Goal: Find specific page/section: Find specific page/section

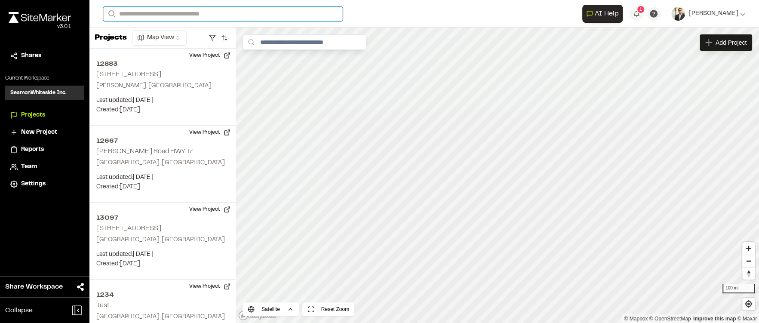
click at [168, 16] on input "Search" at bounding box center [223, 14] width 240 height 14
type input "*****"
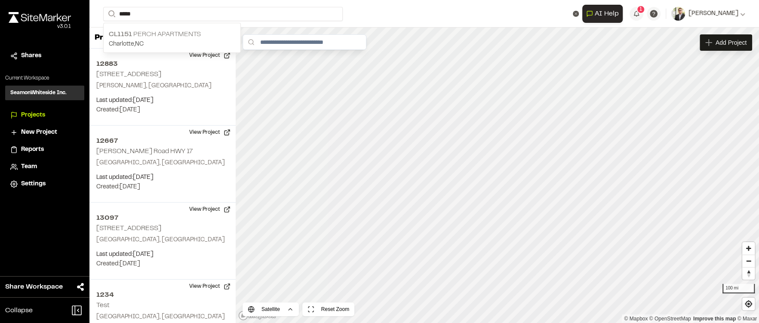
click at [158, 34] on p "CL1151 Perch Apartments" at bounding box center [172, 34] width 126 height 10
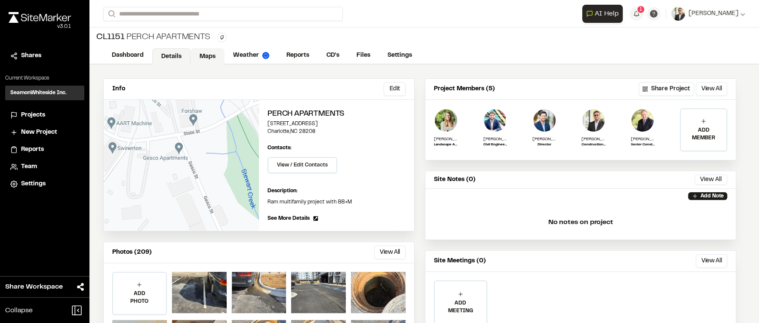
click at [209, 57] on link "Maps" at bounding box center [208, 56] width 34 height 16
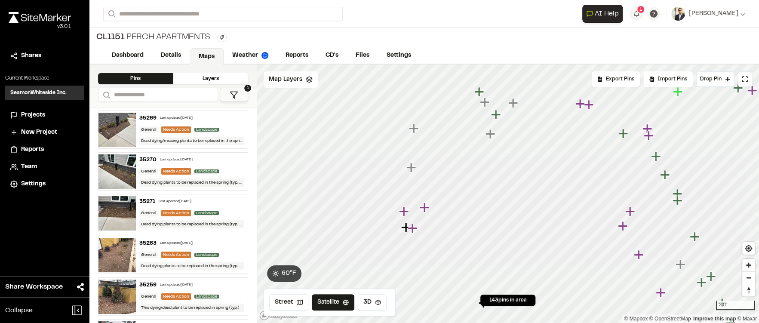
click at [411, 167] on icon "Map marker" at bounding box center [411, 167] width 9 height 9
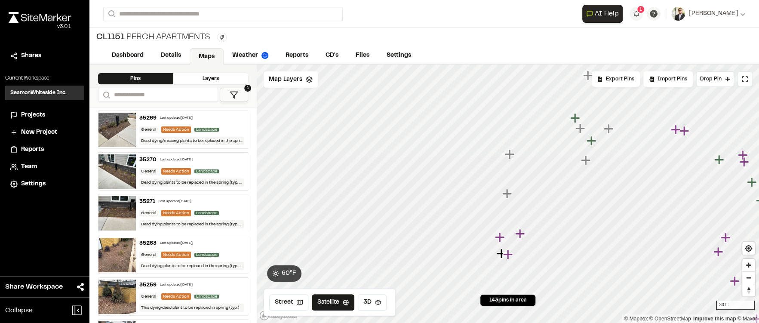
click at [520, 233] on icon "Map marker" at bounding box center [519, 233] width 9 height 9
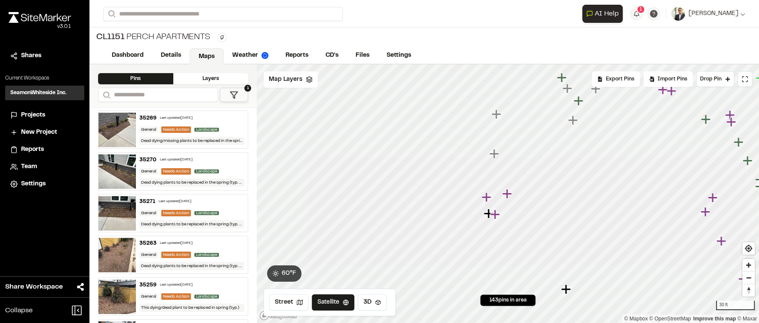
click at [484, 197] on icon "Map marker" at bounding box center [486, 196] width 9 height 9
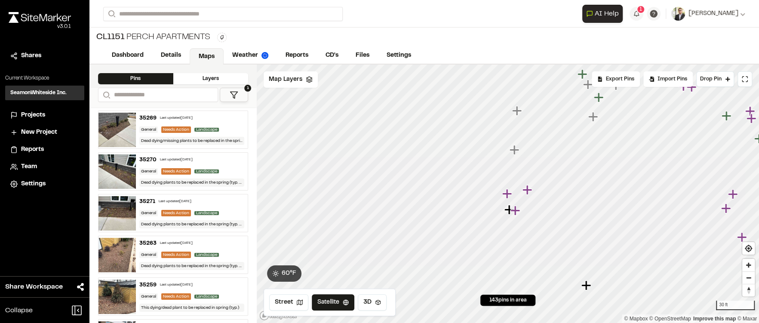
click at [517, 212] on icon "Map marker" at bounding box center [515, 210] width 9 height 9
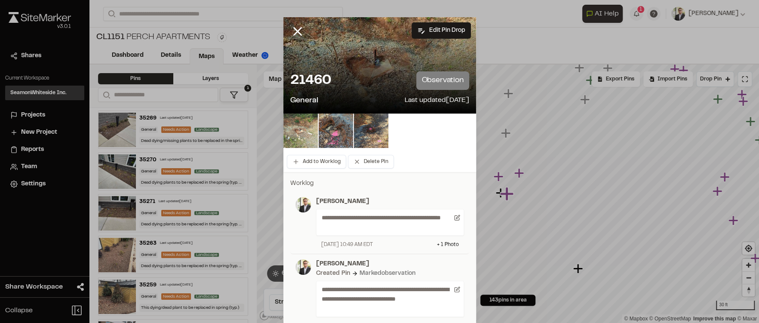
click at [299, 129] on img at bounding box center [301, 131] width 34 height 34
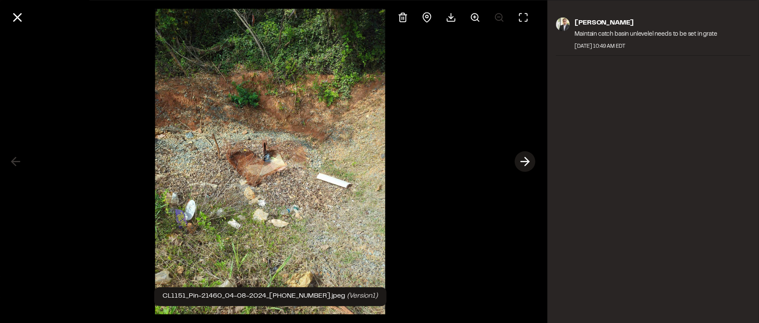
click at [523, 162] on line at bounding box center [525, 162] width 8 height 0
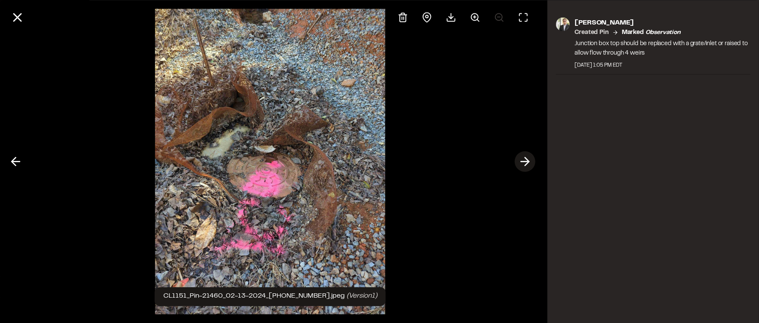
click at [523, 162] on line at bounding box center [525, 162] width 8 height 0
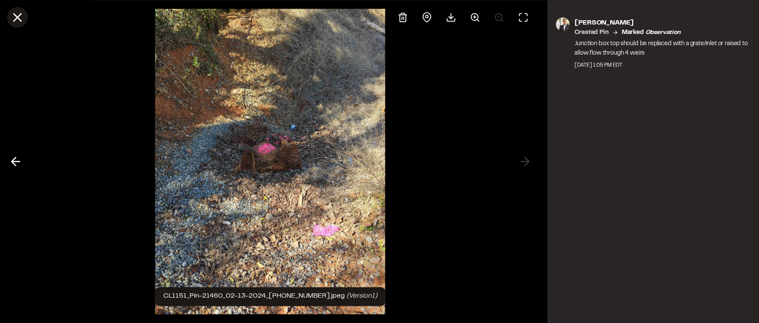
click at [19, 18] on line at bounding box center [17, 17] width 7 height 7
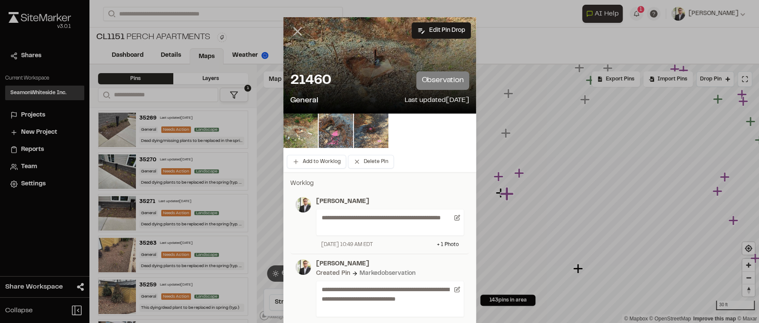
click at [291, 30] on icon at bounding box center [297, 31] width 15 height 15
